Goal: Go to known website: Access a specific website the user already knows

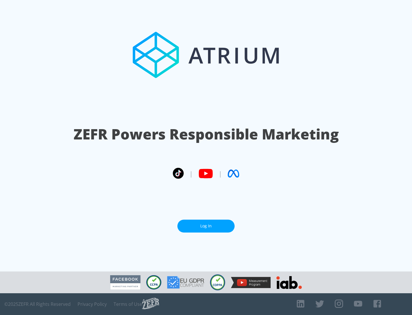
click at [206, 226] on link "Log In" at bounding box center [205, 226] width 57 height 13
